Goal: Find specific page/section: Find specific page/section

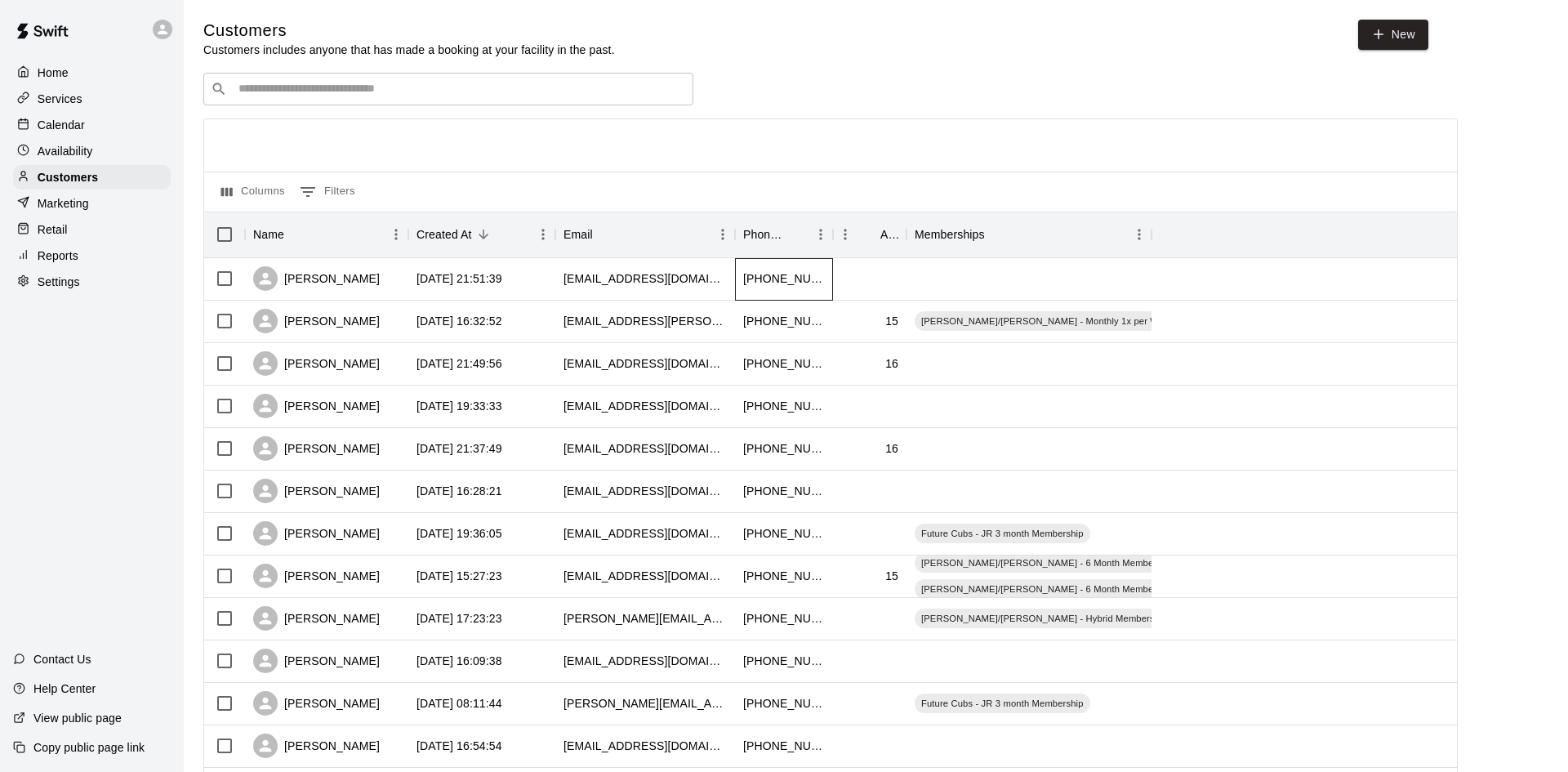
click at [763, 281] on div "[PHONE_NUMBER]" at bounding box center [784, 279] width 82 height 17
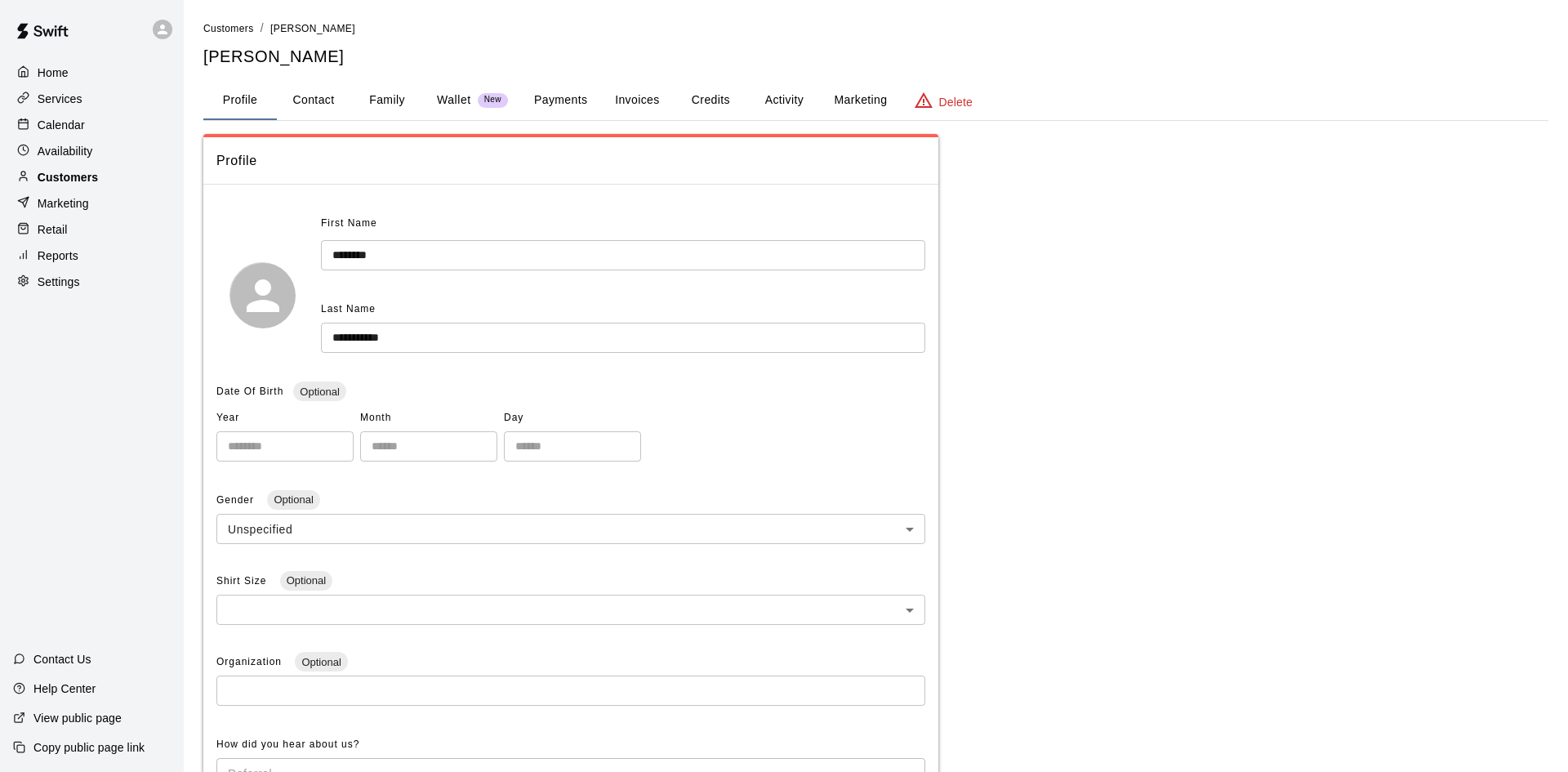
click at [80, 175] on p "Customers" at bounding box center [68, 177] width 60 height 17
